Goal: Information Seeking & Learning: Learn about a topic

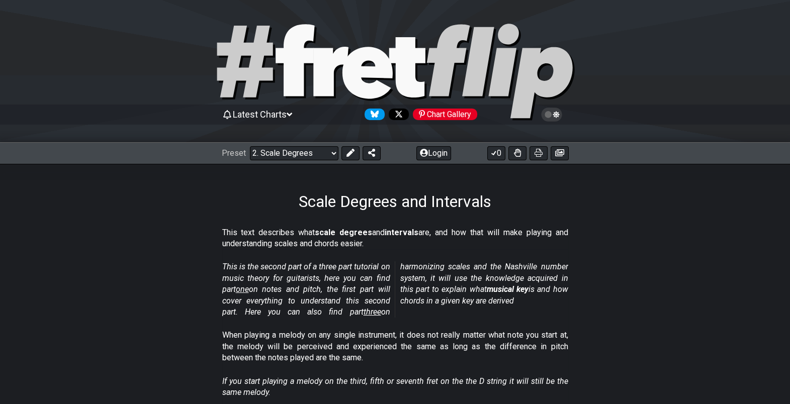
click at [364, 312] on span "three" at bounding box center [373, 312] width 18 height 10
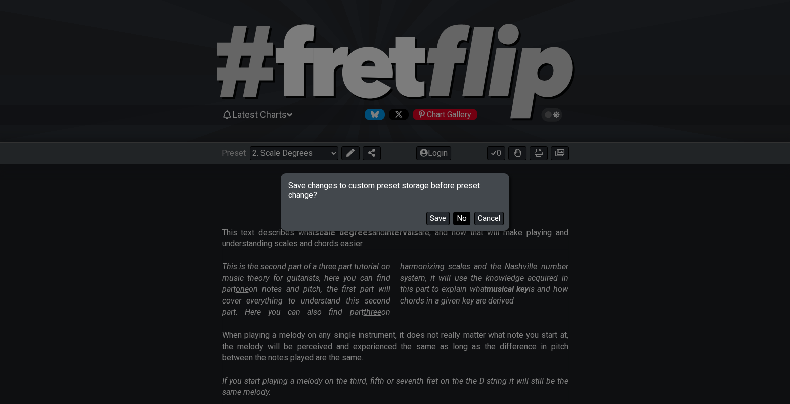
click at [462, 221] on button "No" at bounding box center [461, 219] width 17 height 14
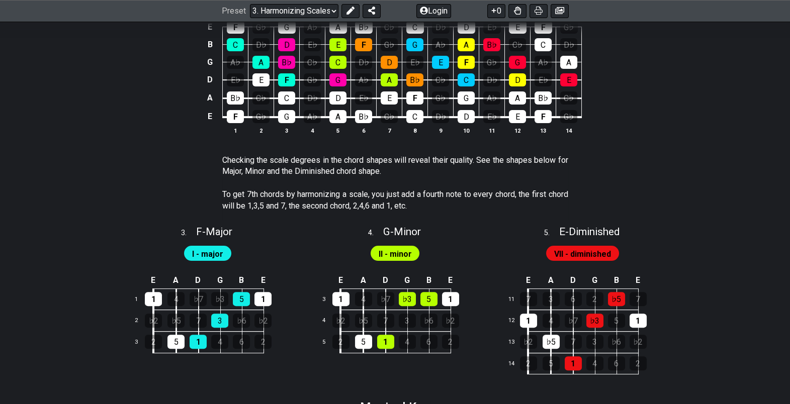
scroll to position [816, 0]
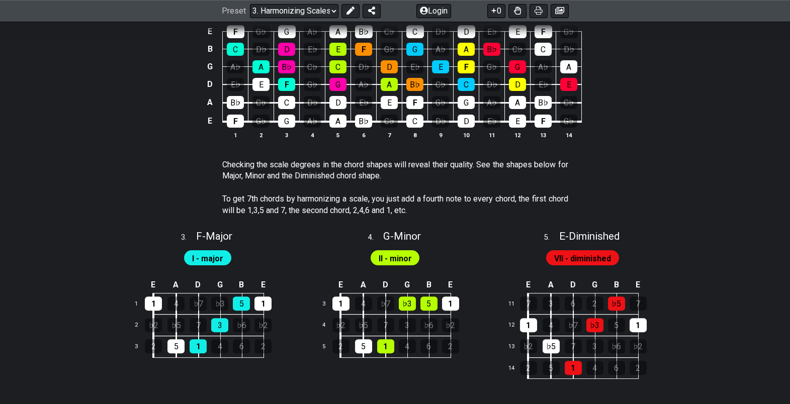
click at [213, 260] on span "I - major" at bounding box center [207, 258] width 31 height 15
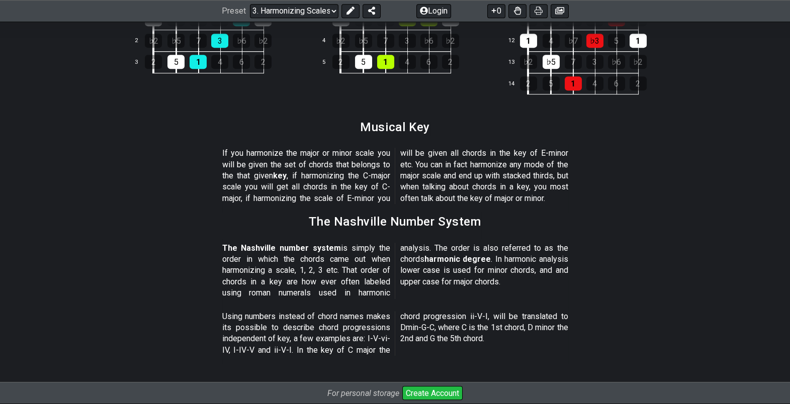
scroll to position [1110, 0]
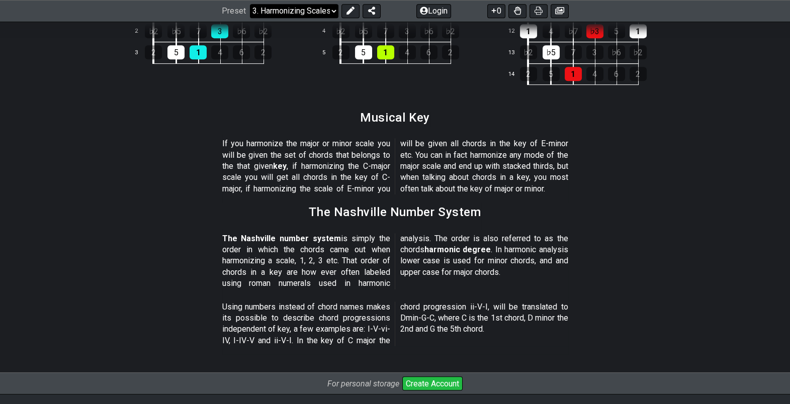
click at [305, 8] on select "Welcome to #fretflip! Initial Preset Custom Preset Minor Pentatonic Major Penta…" at bounding box center [294, 11] width 88 height 14
select select "/the-caged-system"
